Goal: Task Accomplishment & Management: Manage account settings

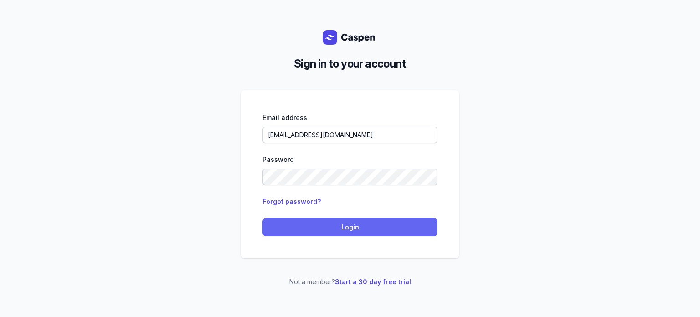
click at [326, 224] on span "Login" at bounding box center [350, 226] width 164 height 11
